Goal: Task Accomplishment & Management: Manage account settings

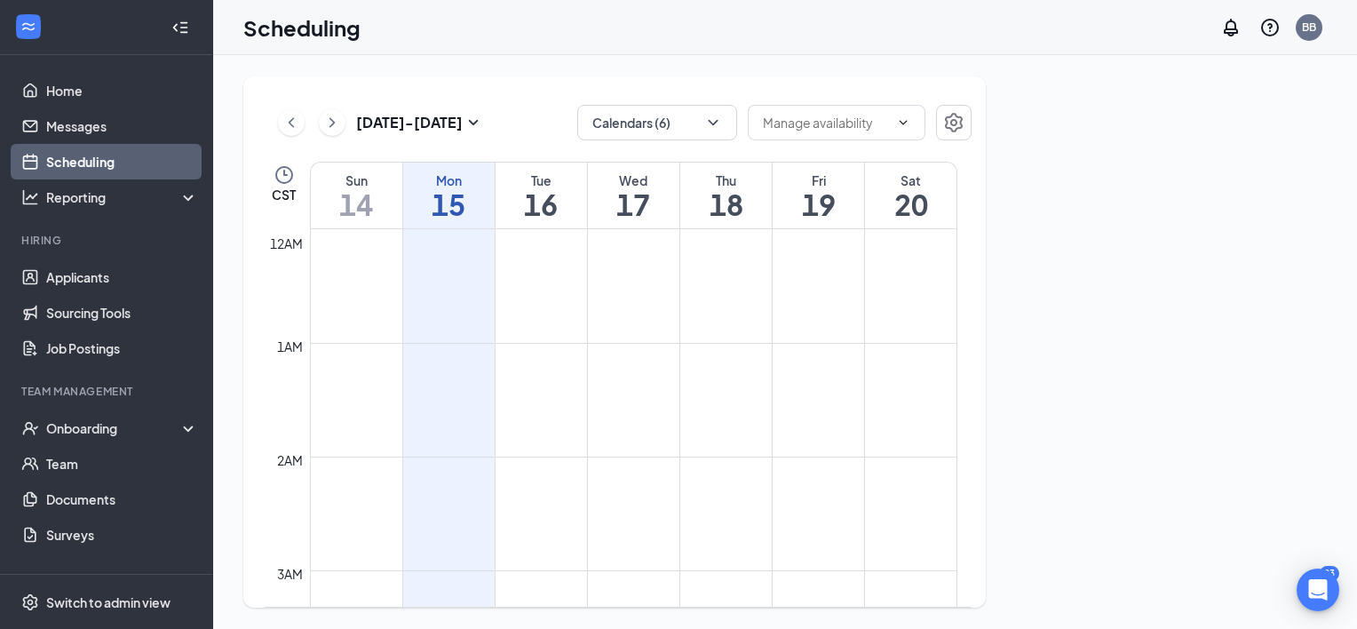
scroll to position [873, 0]
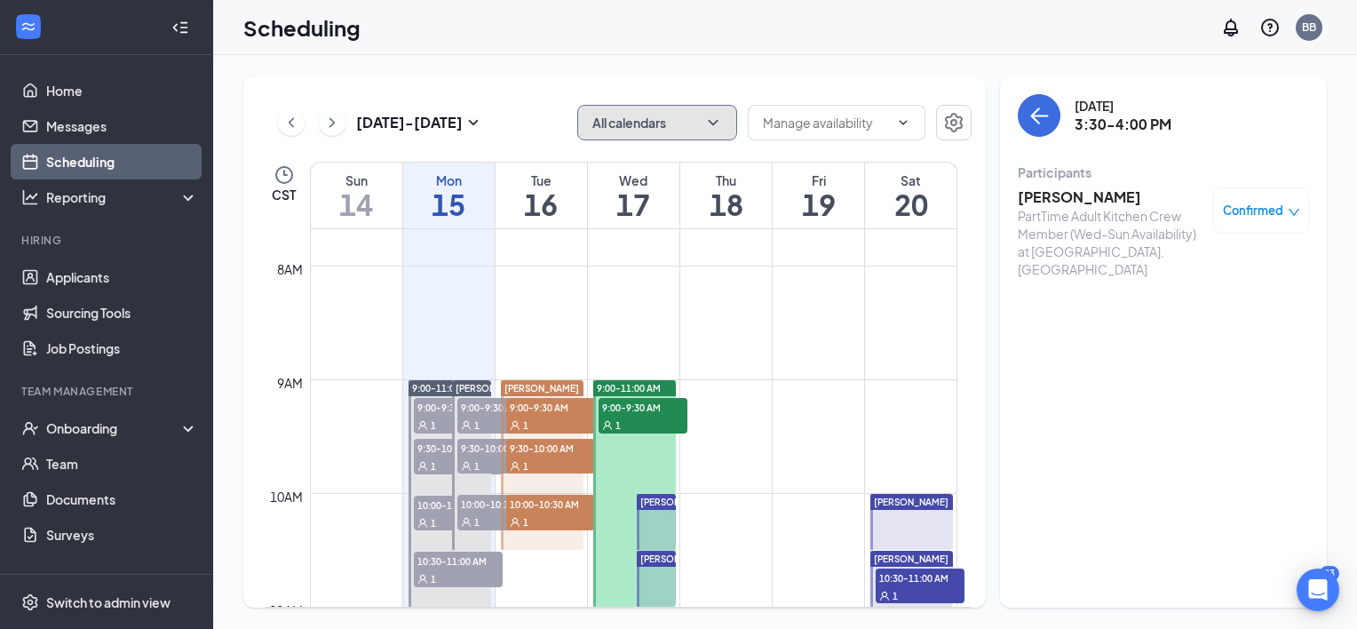
click at [714, 123] on icon "ChevronDown" at bounding box center [713, 122] width 10 height 5
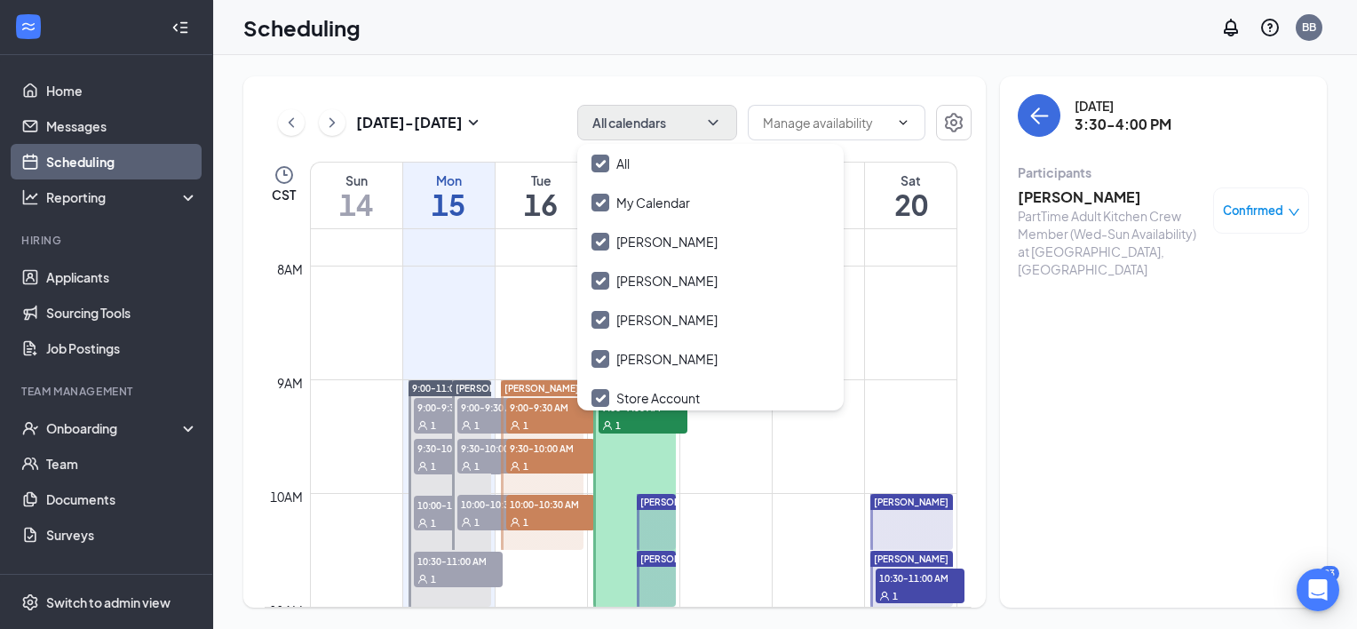
click at [540, 136] on div "[DATE] - [DATE] All calendars" at bounding box center [618, 123] width 707 height 36
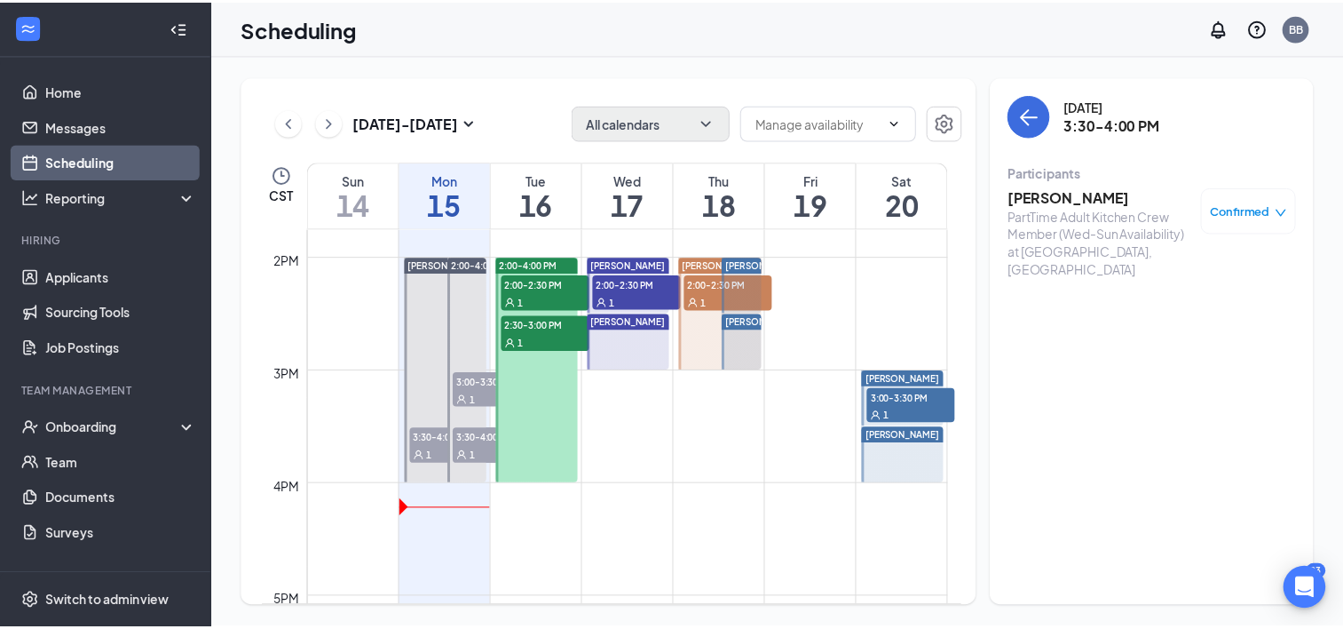
scroll to position [1570, 0]
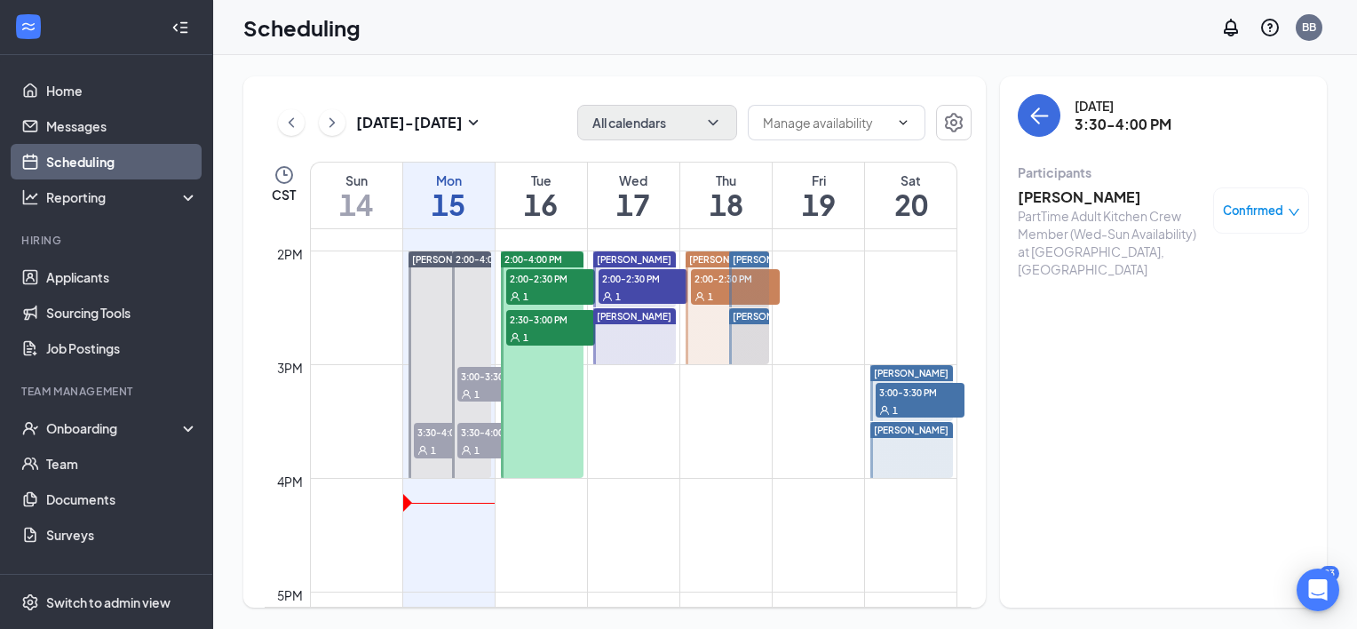
click at [479, 368] on span "3:00-3:30 PM" at bounding box center [501, 376] width 89 height 18
click at [473, 431] on span "3:30-4:00 PM" at bounding box center [501, 432] width 89 height 18
click at [74, 282] on link "Applicants" at bounding box center [122, 277] width 152 height 36
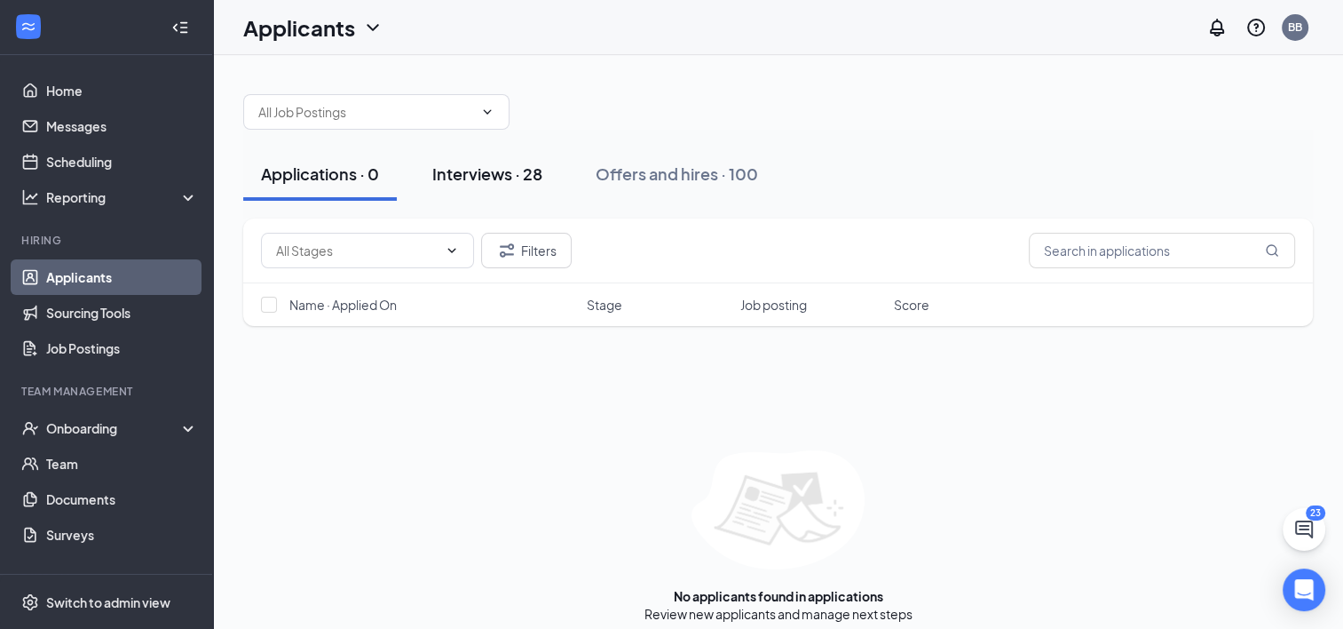
click at [497, 170] on div "Interviews · 28" at bounding box center [487, 173] width 110 height 22
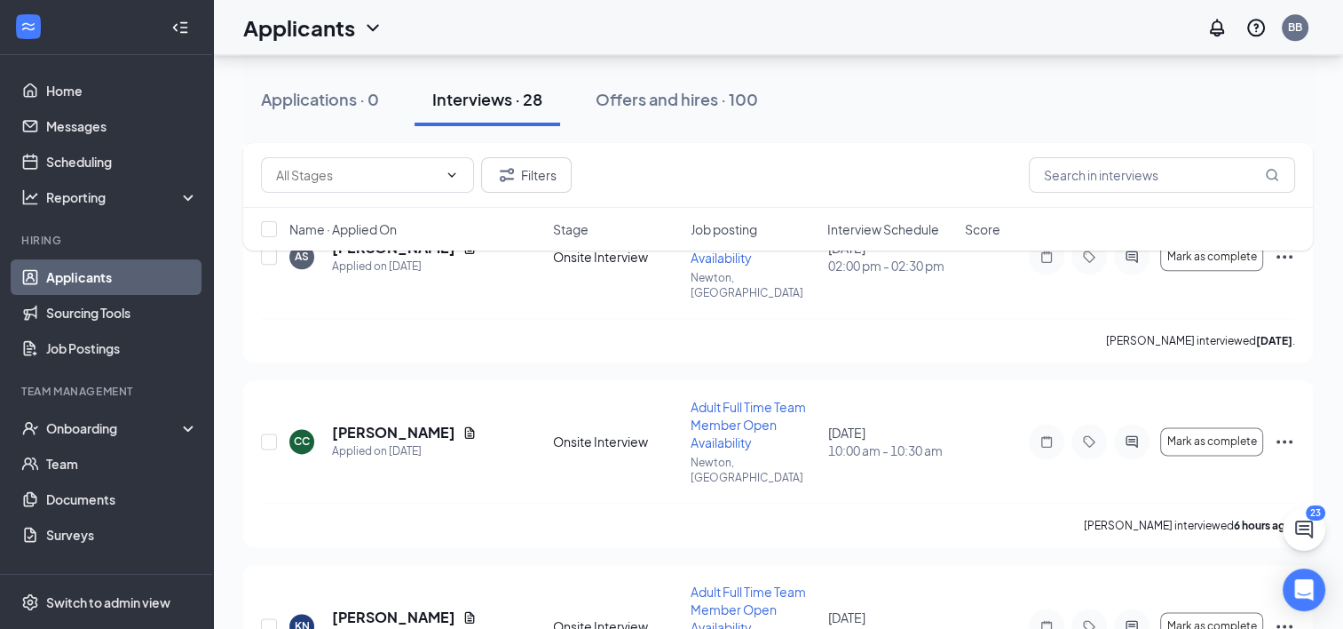
scroll to position [2166, 0]
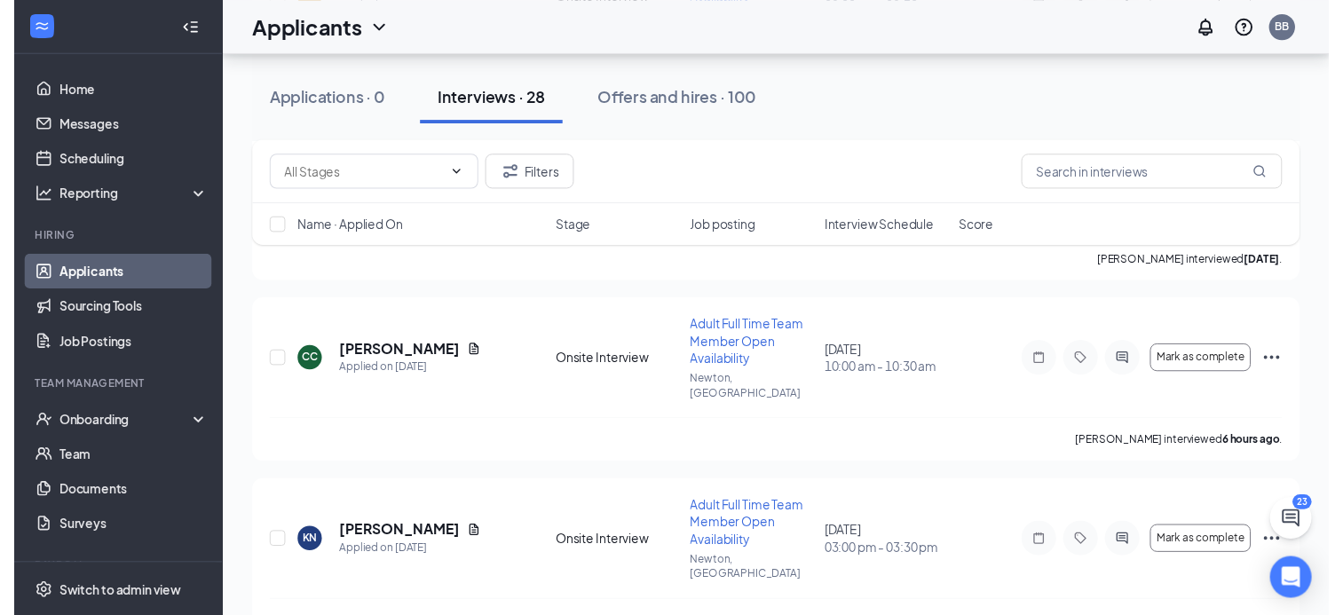
scroll to position [2348, 0]
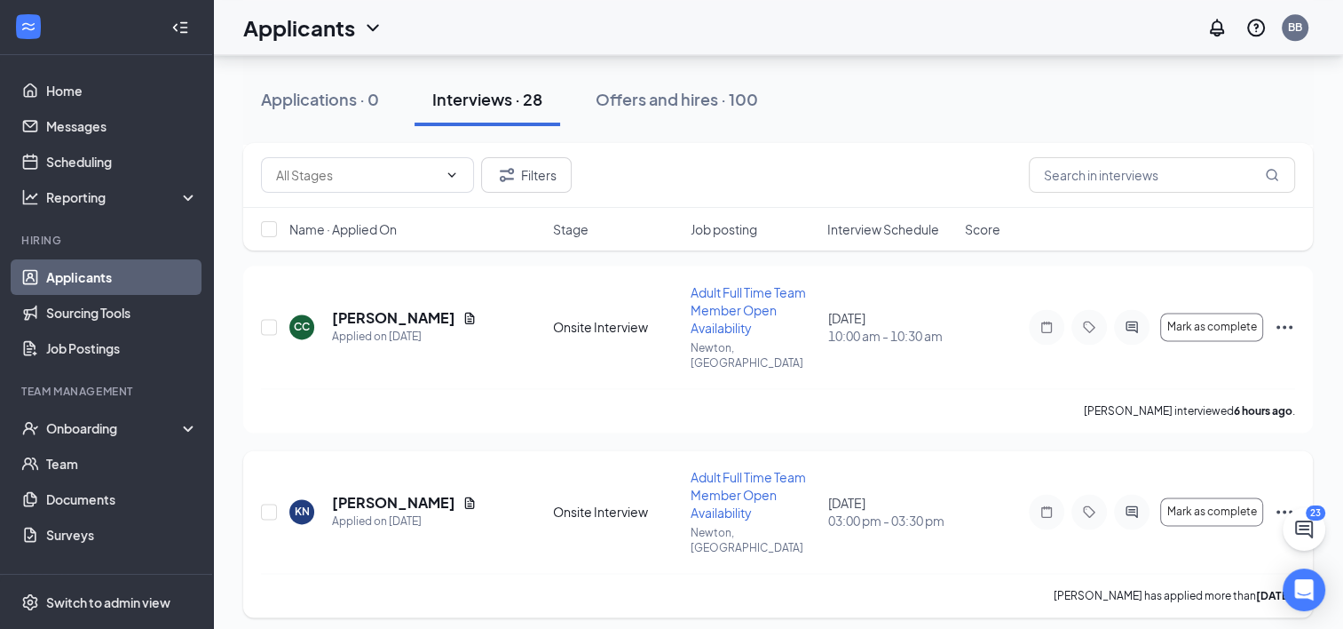
click at [1283, 501] on icon "Ellipses" at bounding box center [1284, 511] width 21 height 21
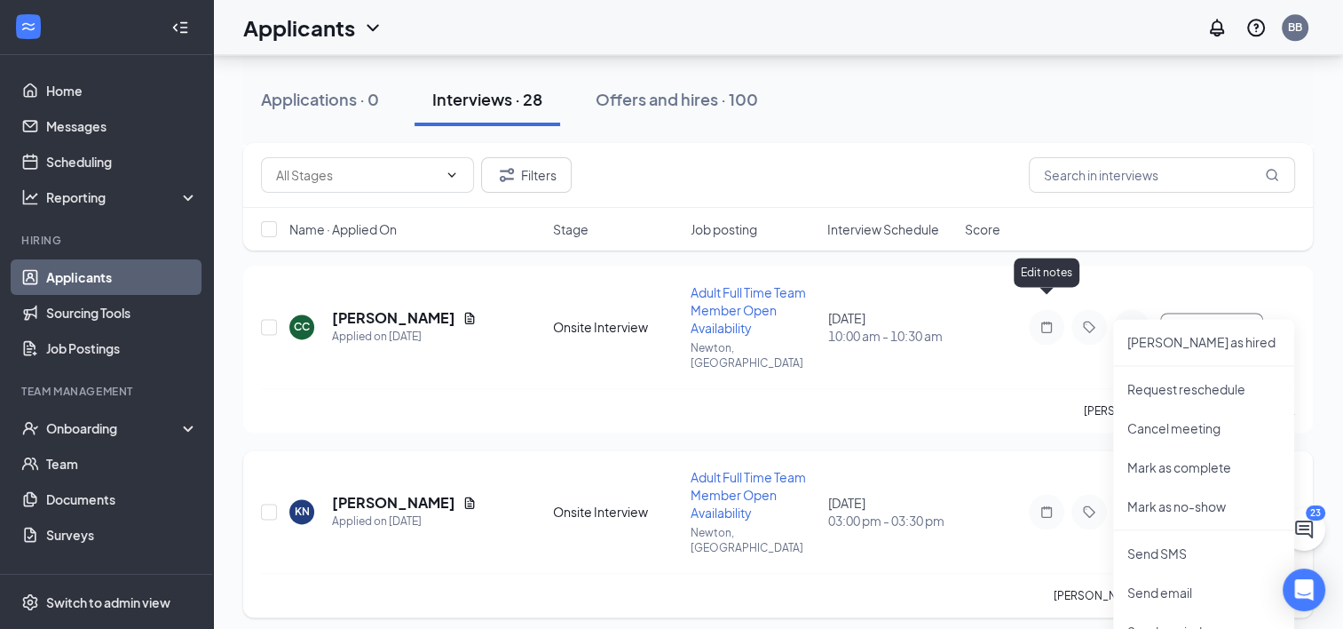
click at [1049, 504] on icon "Note" at bounding box center [1046, 511] width 21 height 14
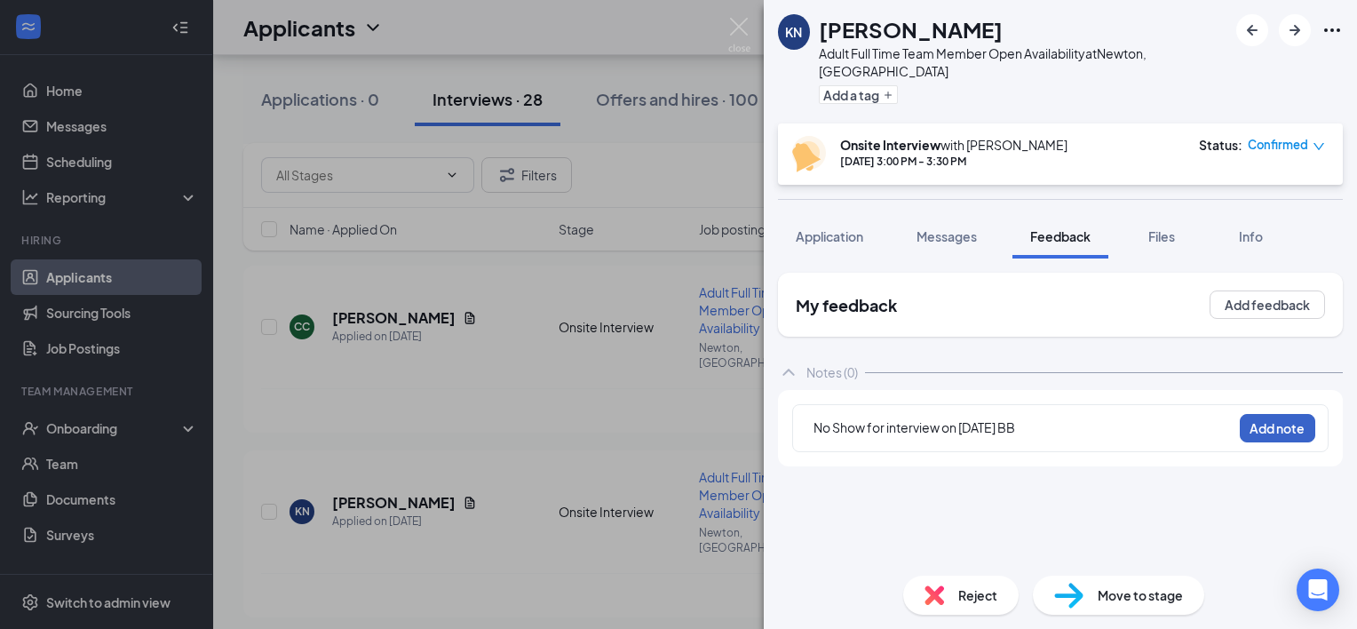
click at [1271, 414] on button "Add note" at bounding box center [1276, 428] width 75 height 28
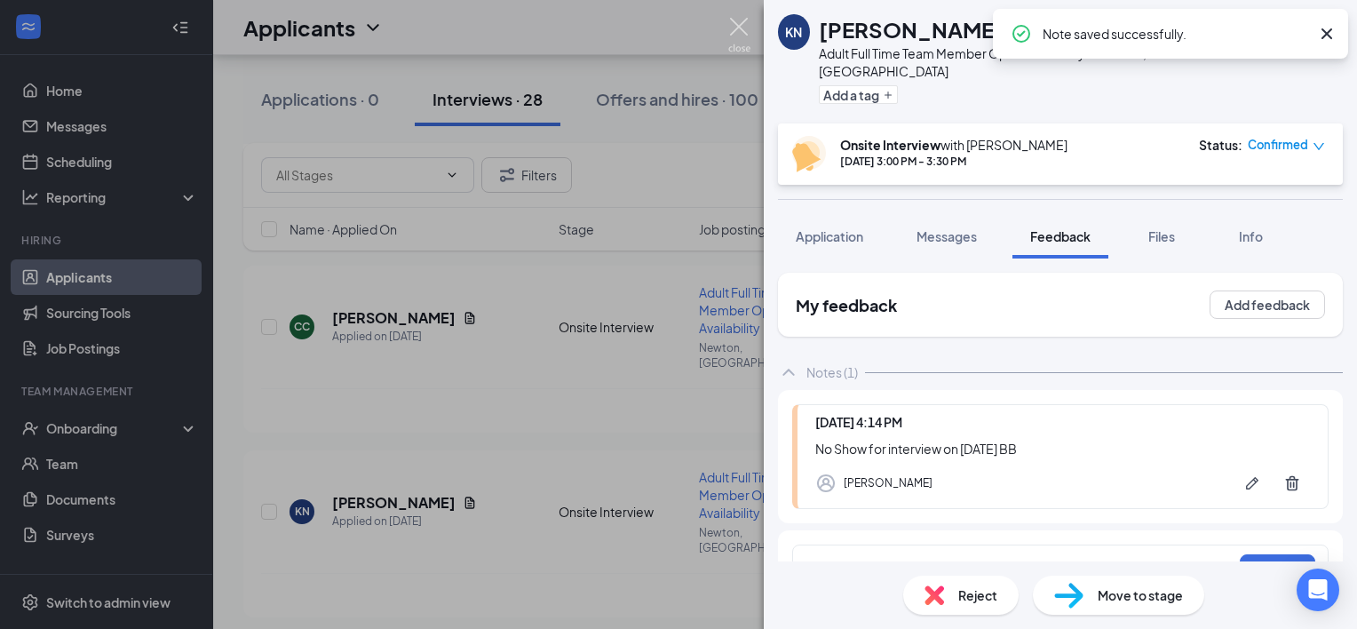
click at [735, 28] on img at bounding box center [739, 35] width 22 height 35
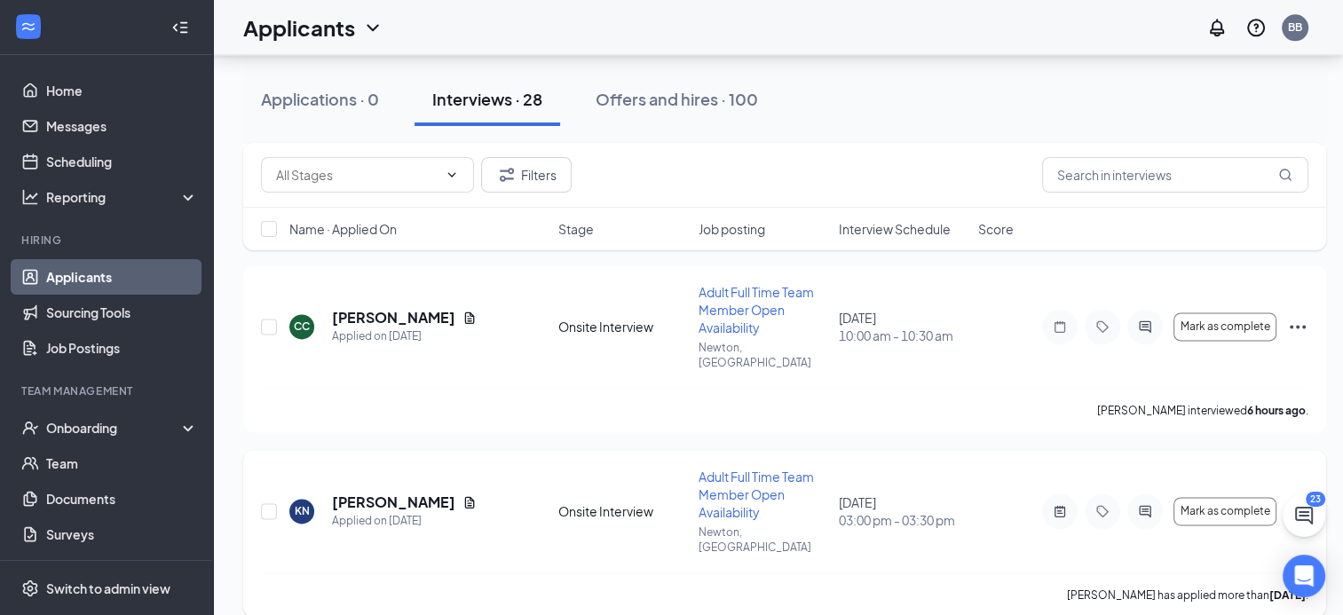
click at [1299, 501] on icon "Ellipses" at bounding box center [1297, 511] width 21 height 21
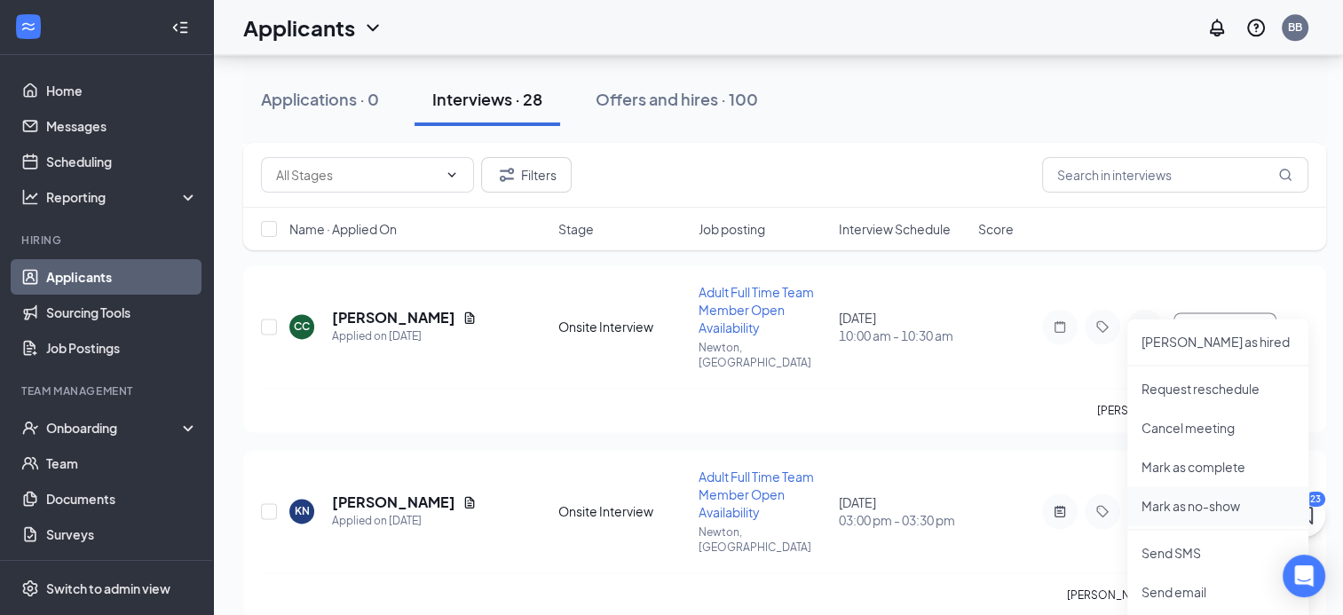
click at [1239, 500] on p "Mark as no-show" at bounding box center [1218, 506] width 153 height 18
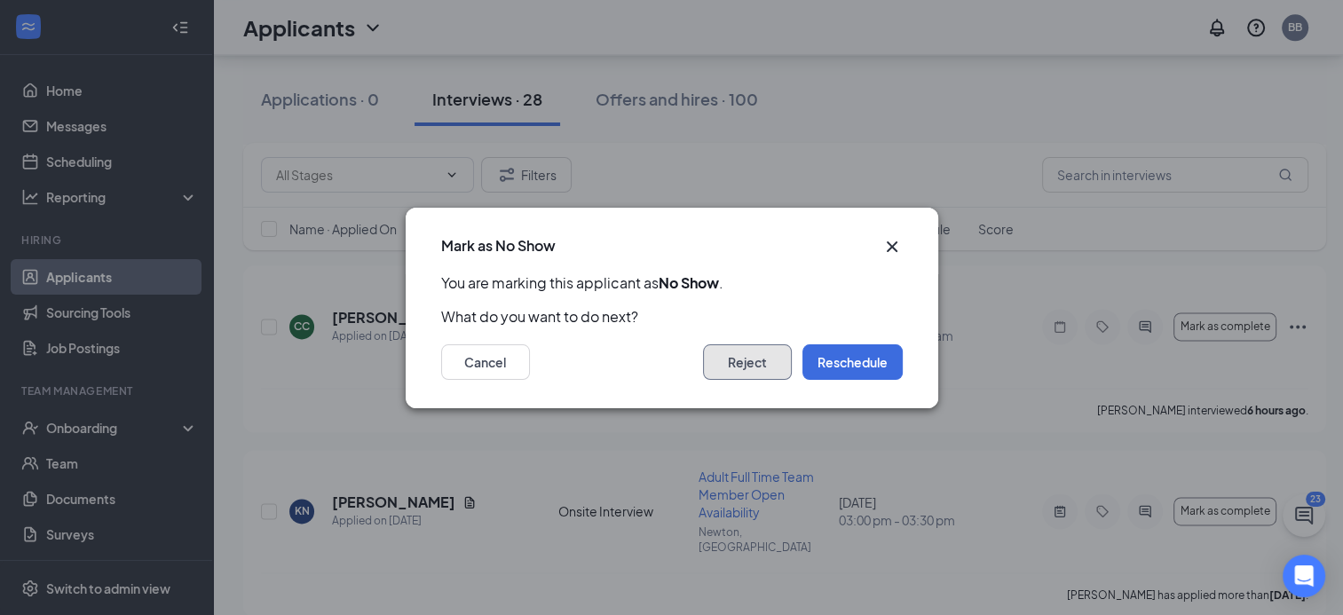
click at [757, 355] on button "Reject" at bounding box center [747, 363] width 89 height 36
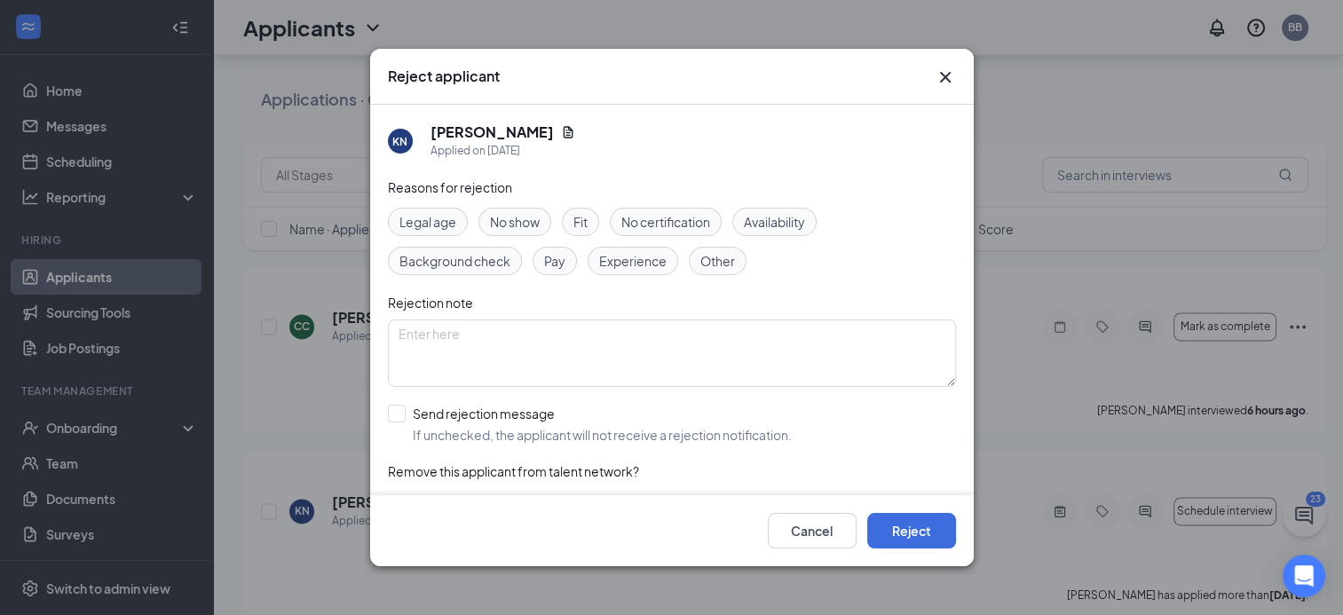
click at [511, 217] on span "No show" at bounding box center [515, 222] width 50 height 20
click at [936, 543] on button "Reject" at bounding box center [911, 531] width 89 height 36
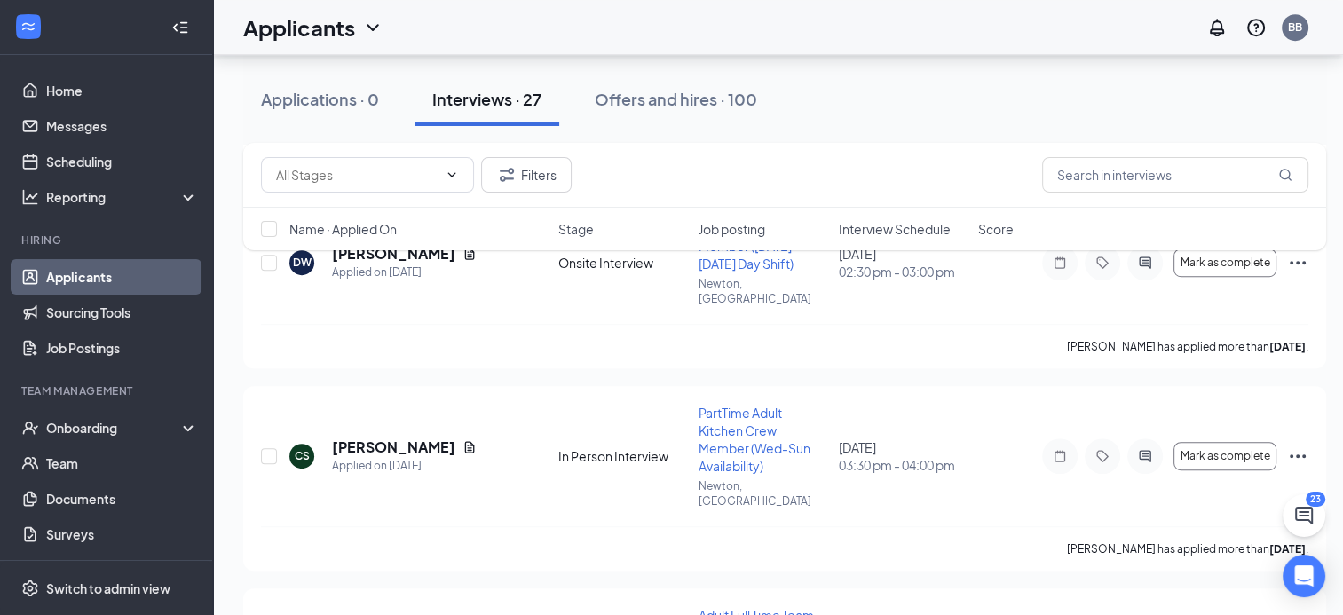
scroll to position [881, 0]
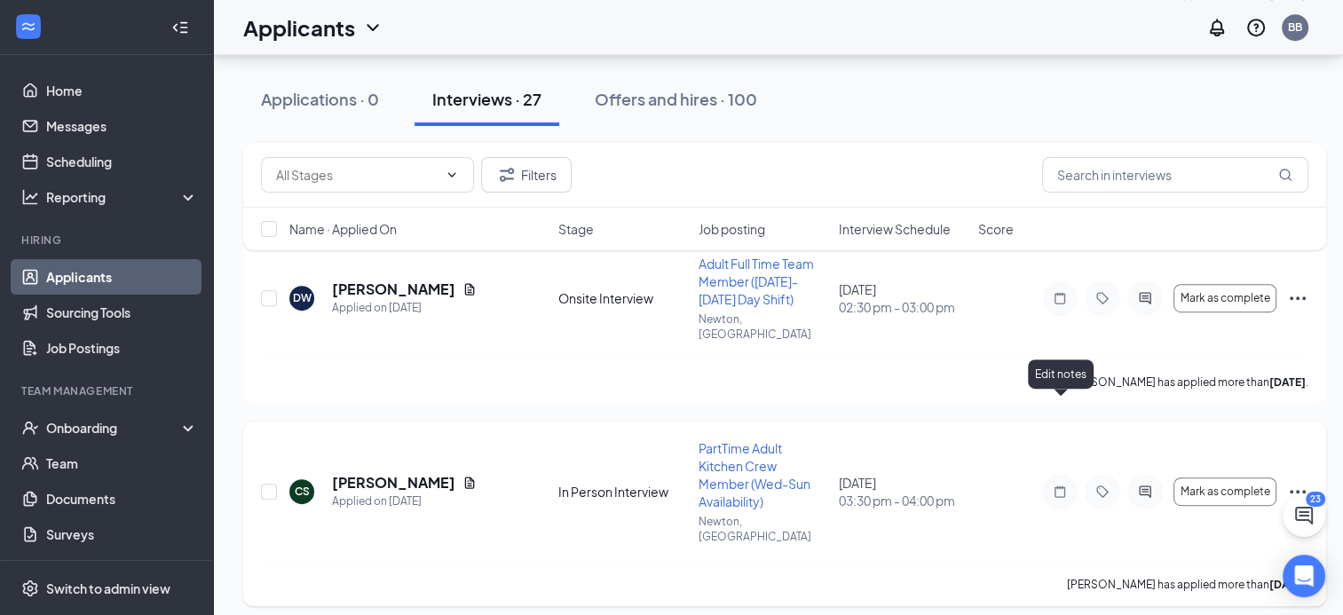
click at [1060, 485] on icon "Note" at bounding box center [1059, 492] width 21 height 14
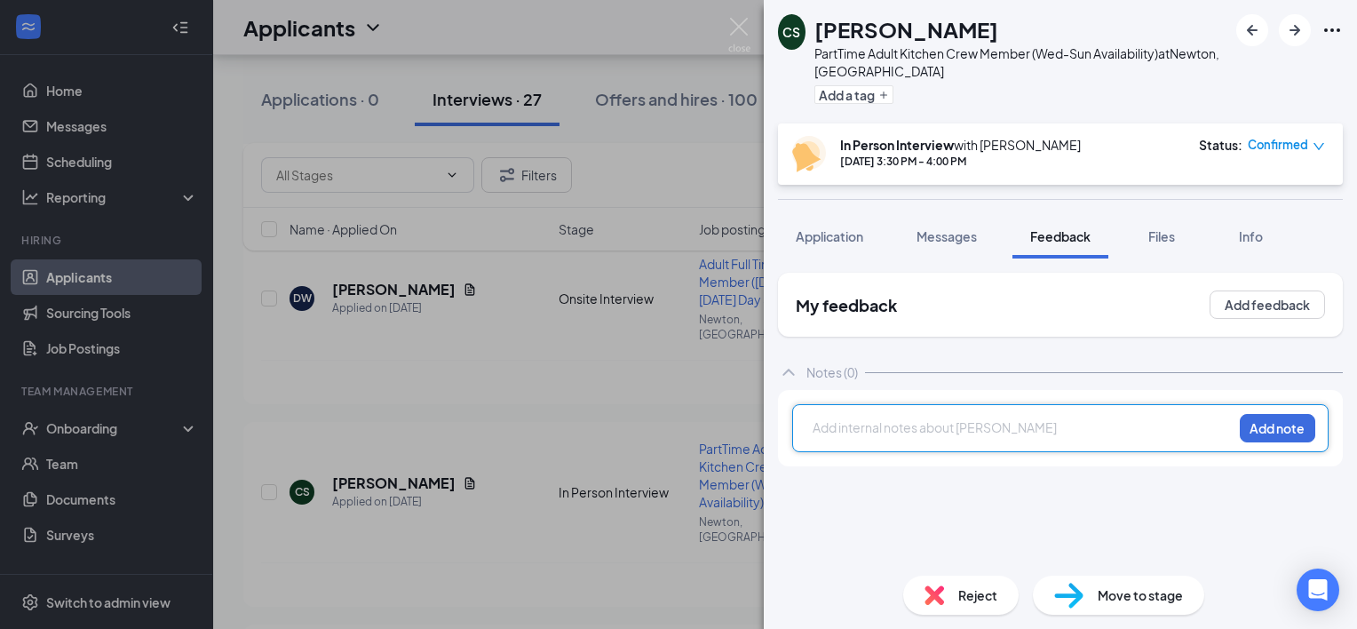
click at [1035, 423] on div at bounding box center [1022, 427] width 418 height 19
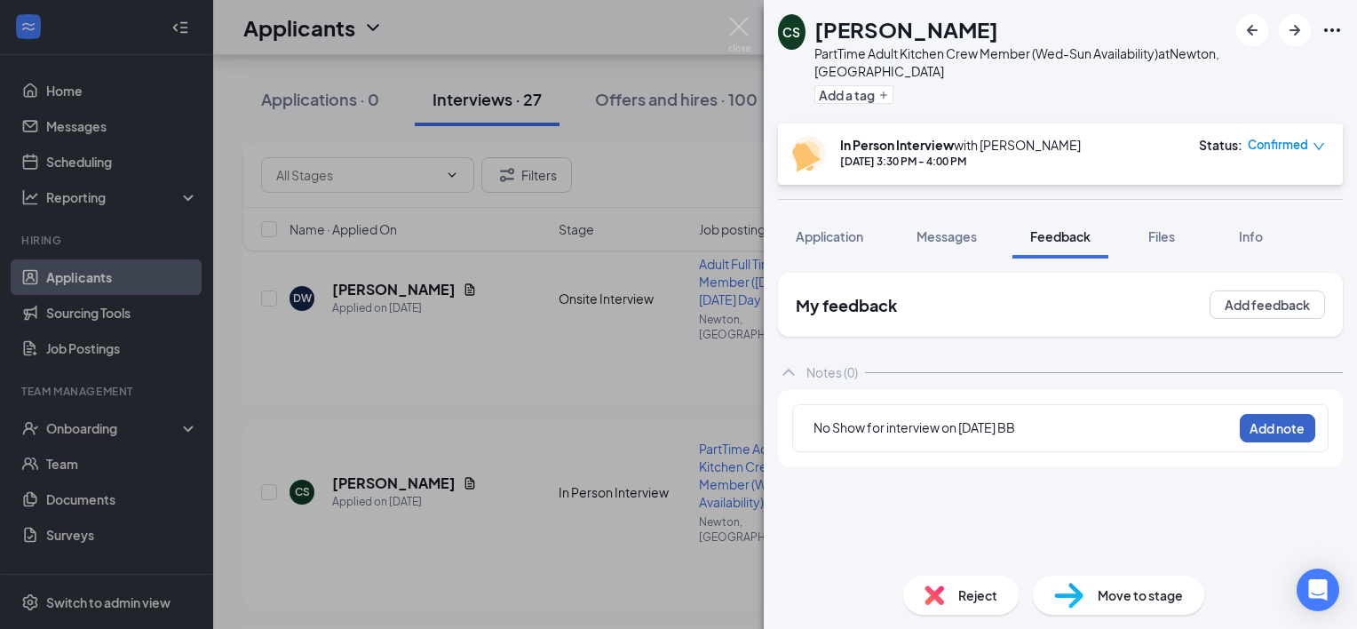
click at [1282, 426] on button "Add note" at bounding box center [1276, 428] width 75 height 28
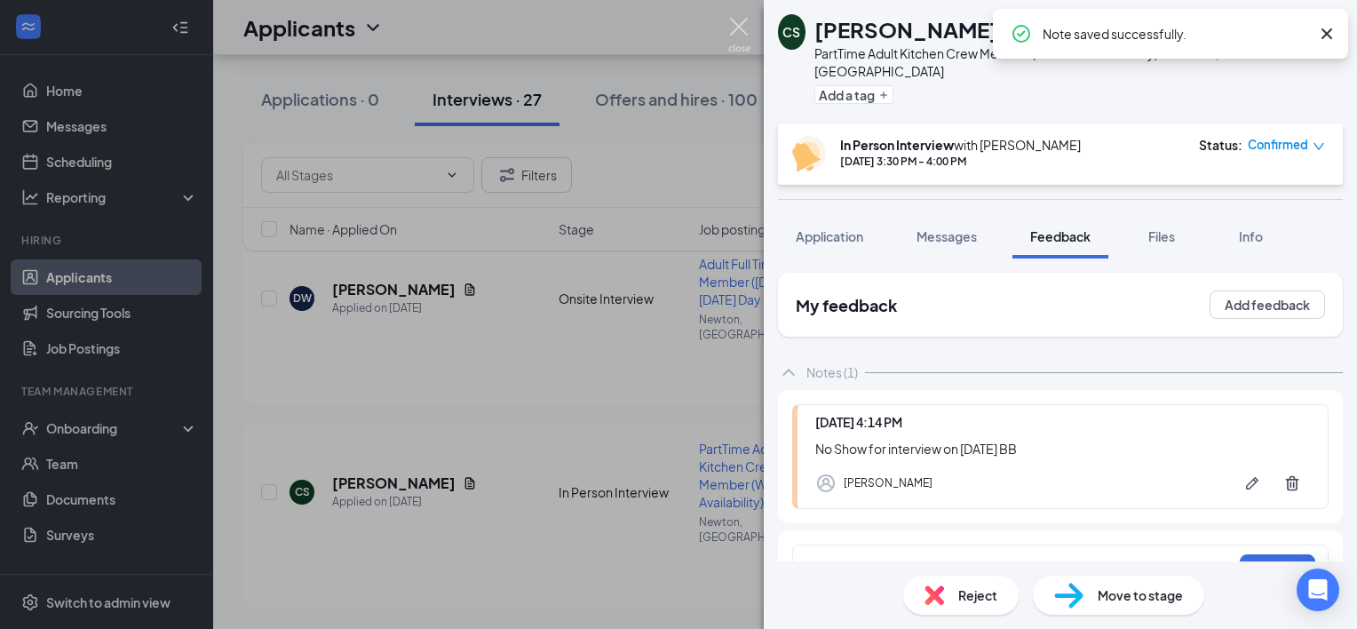
click at [740, 18] on img at bounding box center [739, 35] width 22 height 35
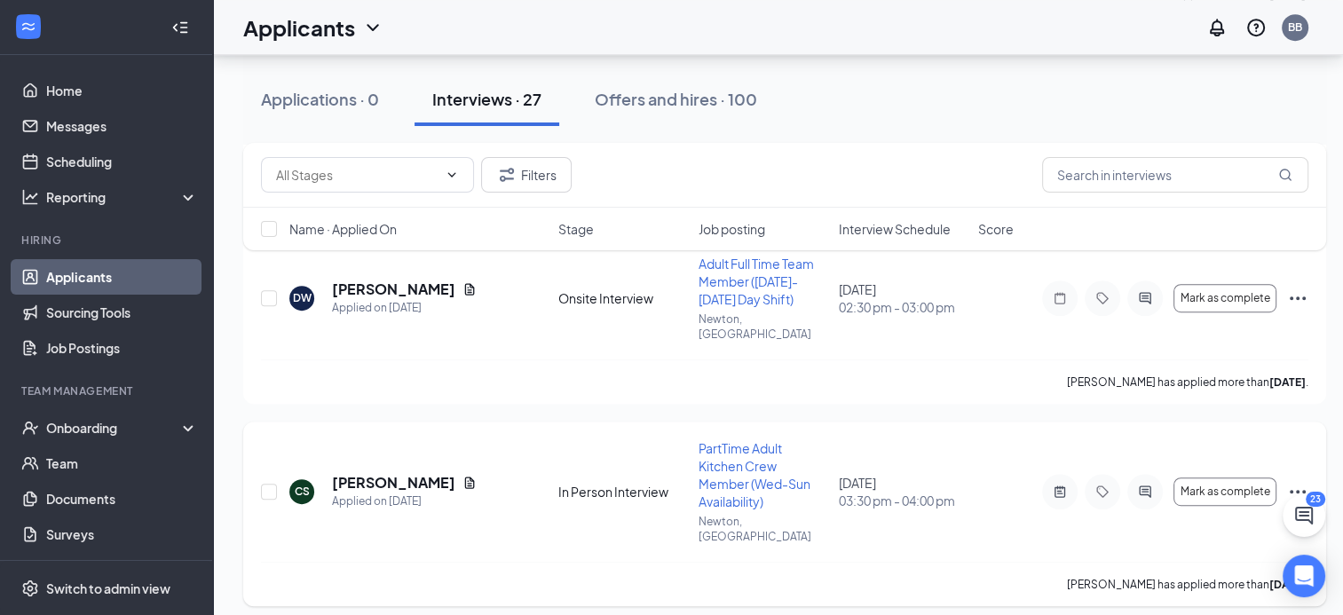
click at [1297, 481] on icon "Ellipses" at bounding box center [1297, 491] width 21 height 21
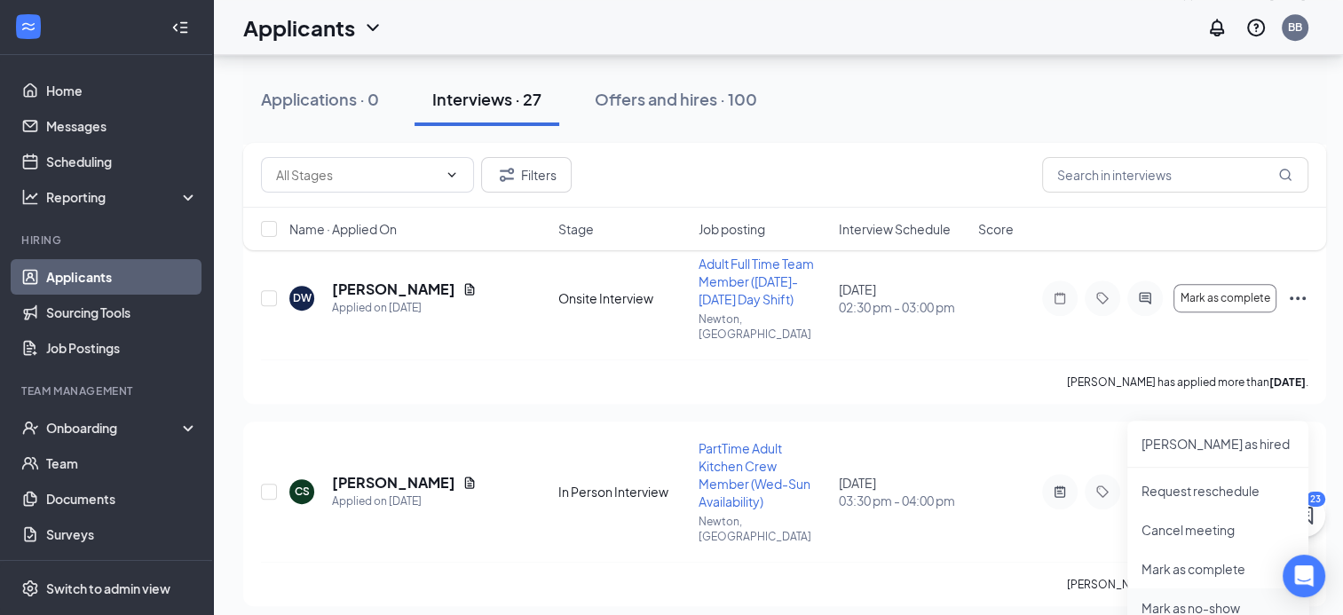
click at [1222, 603] on p "Mark as no-show" at bounding box center [1218, 608] width 153 height 18
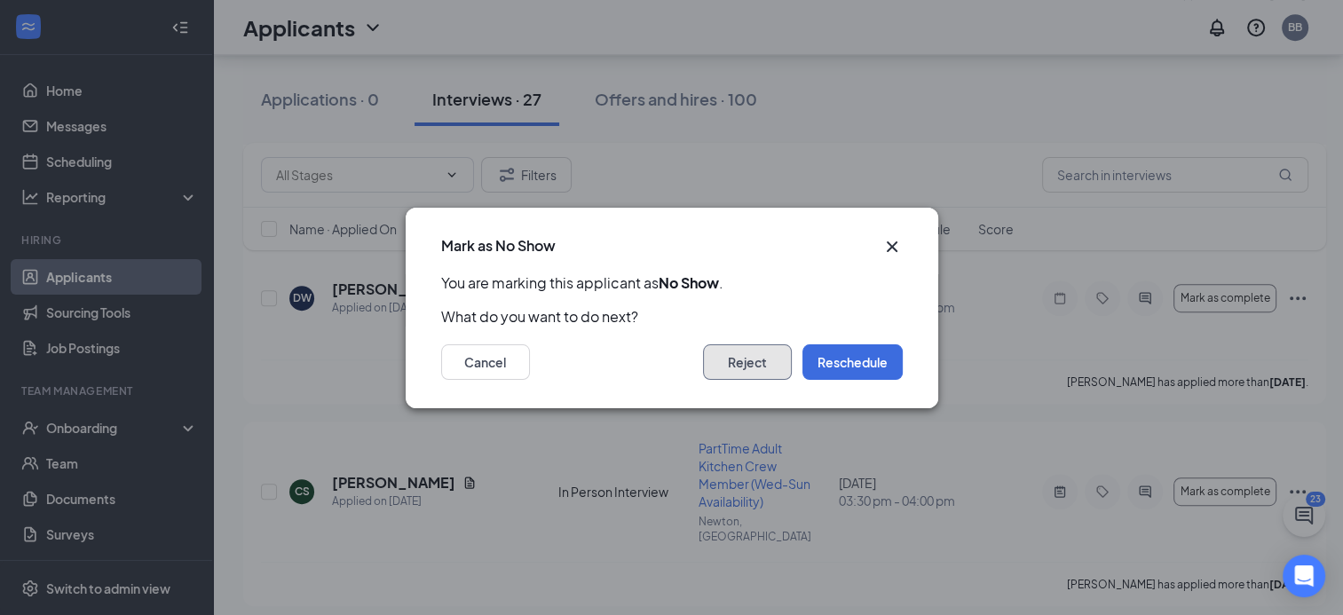
click at [749, 352] on button "Reject" at bounding box center [747, 363] width 89 height 36
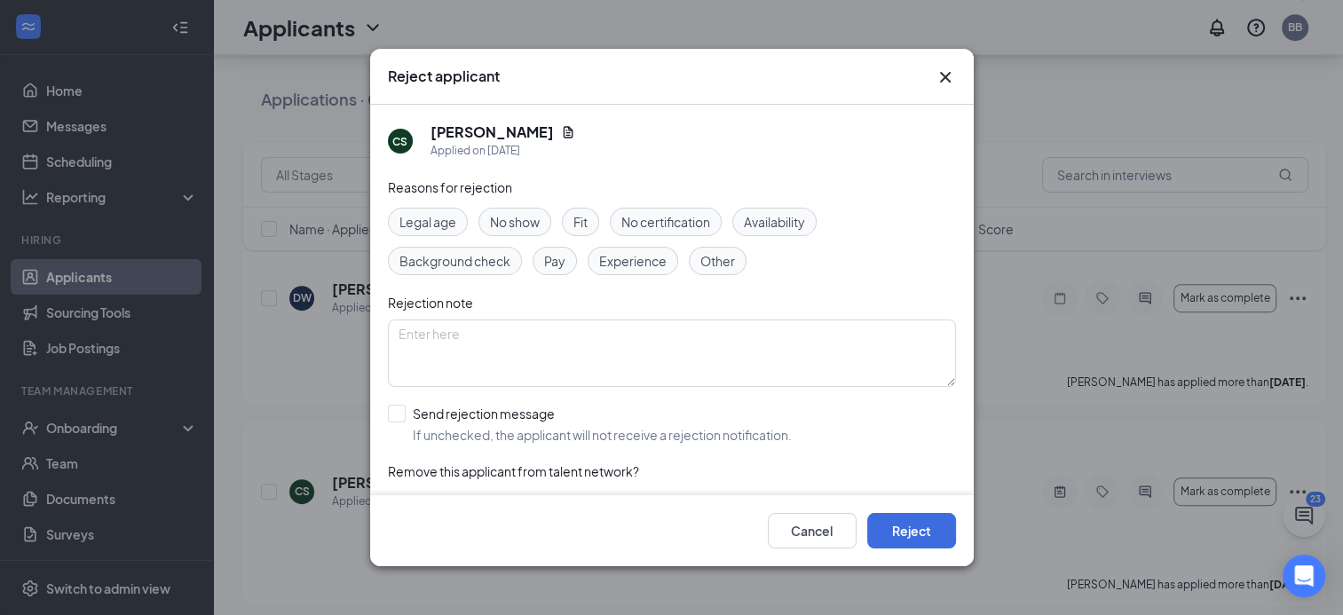
click at [532, 217] on span "No show" at bounding box center [515, 222] width 50 height 20
click at [902, 527] on button "Reject" at bounding box center [911, 531] width 89 height 36
